Goal: Complete application form

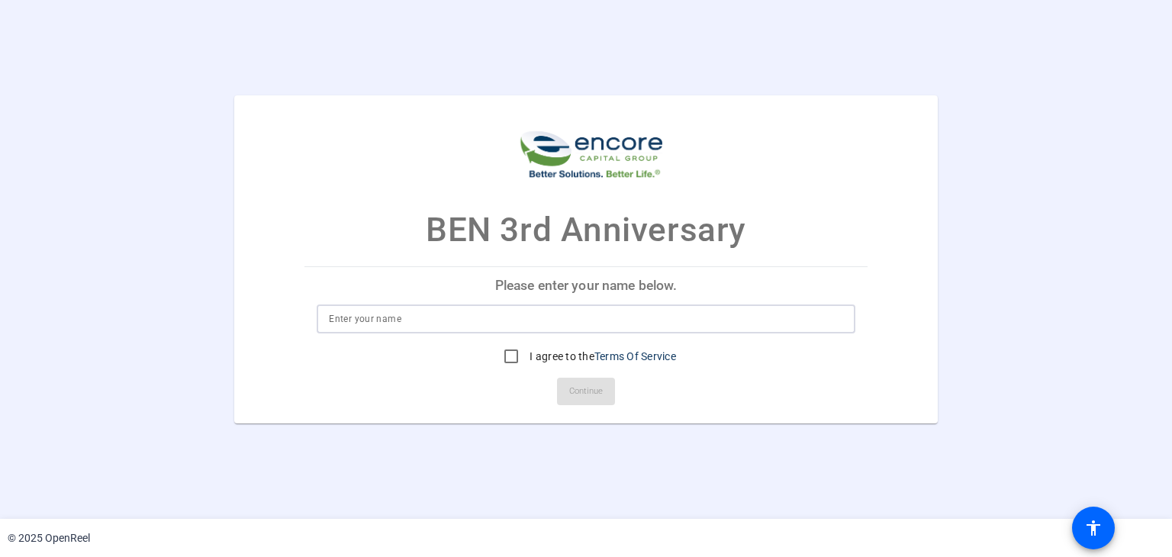
click at [444, 318] on input at bounding box center [585, 319] width 513 height 18
type input "[PERSON_NAME]"
click at [516, 355] on input "I agree to the Terms Of Service" at bounding box center [511, 356] width 31 height 31
checkbox input "true"
click at [581, 399] on span "Continue" at bounding box center [586, 391] width 34 height 23
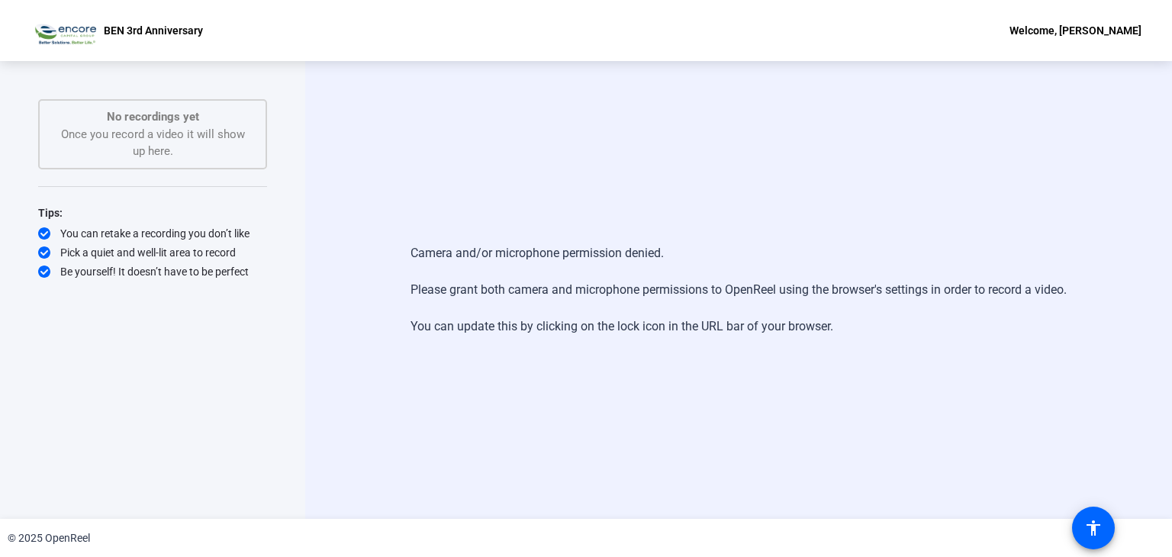
click at [873, 33] on div "BEN 3rd Anniversary Welcome, [PERSON_NAME]" at bounding box center [586, 30] width 1172 height 61
click at [1082, 528] on span at bounding box center [1093, 528] width 37 height 37
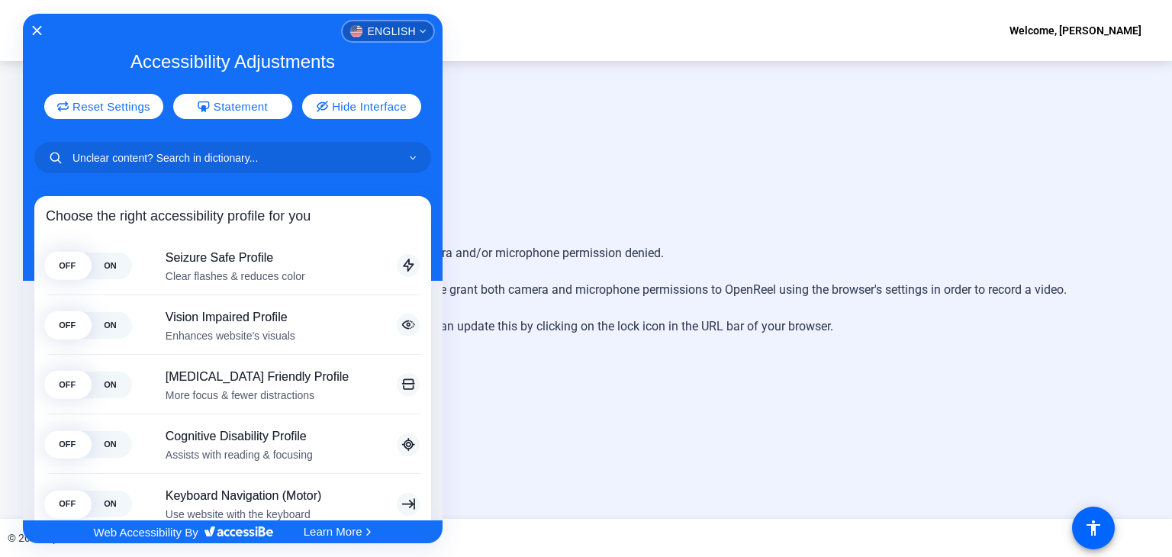
click at [367, 26] on span "English" at bounding box center [391, 31] width 49 height 11
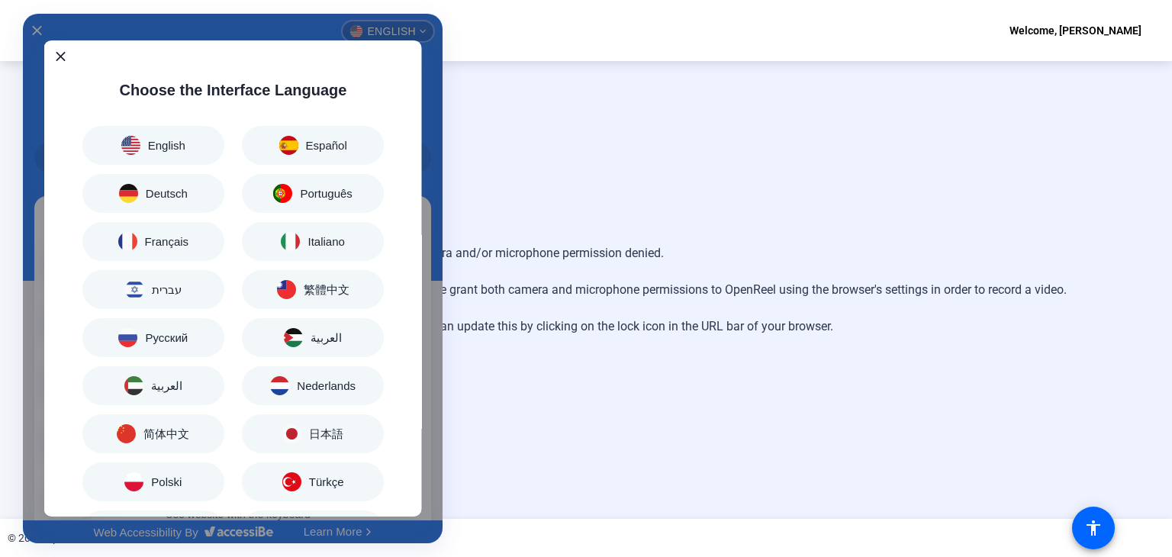
click at [58, 59] on icon "Close" at bounding box center [61, 56] width 10 height 9
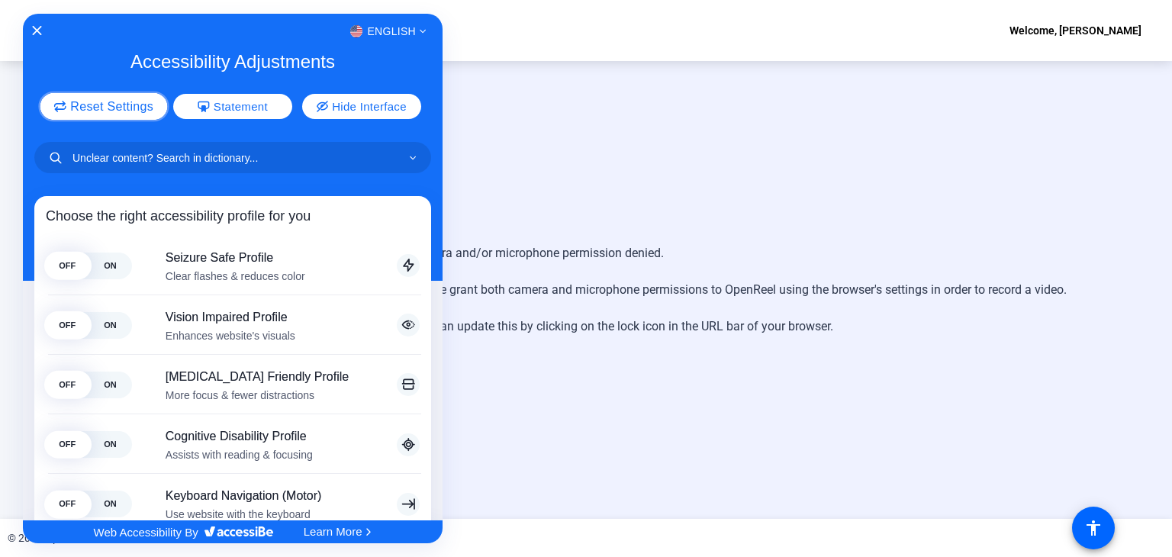
click at [104, 101] on span "Reset Settings" at bounding box center [111, 107] width 83 height 12
